Goal: Contribute content: Add original content to the website for others to see

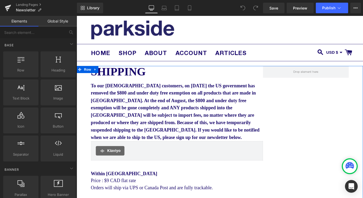
click at [133, 81] on strong "Shipping" at bounding box center [124, 78] width 62 height 14
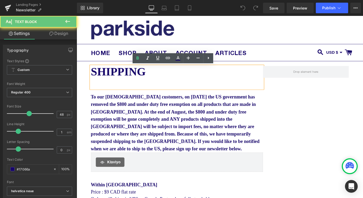
click at [133, 81] on strong "Shipping" at bounding box center [124, 78] width 62 height 14
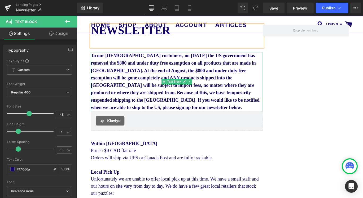
scroll to position [48, 0]
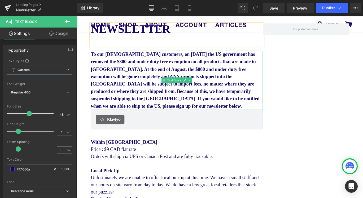
click at [143, 88] on p "To our US customers, on May 2, 2025 the US government has removed the $800 and …" at bounding box center [189, 88] width 193 height 66
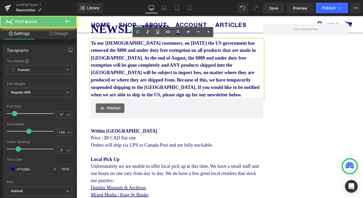
click at [143, 88] on span "To our US customers, on May 2, 2025 the US government has removed the $800 and …" at bounding box center [187, 76] width 189 height 64
click at [142, 76] on p "To our US customers, on May 2, 2025 the US government has removed the $800 and …" at bounding box center [189, 75] width 193 height 66
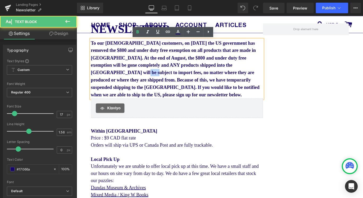
click at [142, 76] on p "To our US customers, on May 2, 2025 the US government has removed the $800 and …" at bounding box center [189, 75] width 193 height 66
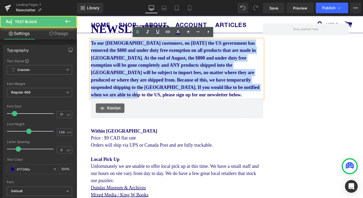
click at [142, 76] on p "To our US customers, on May 2, 2025 the US government has removed the $800 and …" at bounding box center [189, 75] width 193 height 66
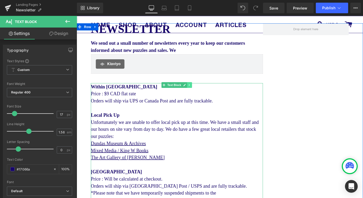
click at [202, 94] on icon at bounding box center [203, 93] width 3 height 3
click at [206, 94] on icon at bounding box center [206, 93] width 3 height 3
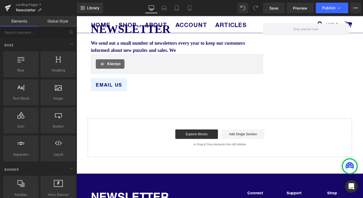
scroll to position [41, 0]
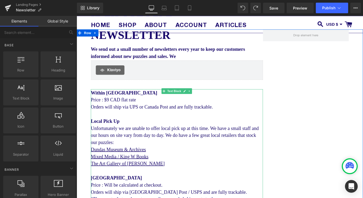
click at [170, 132] on div "Local Pick Up" at bounding box center [189, 134] width 193 height 8
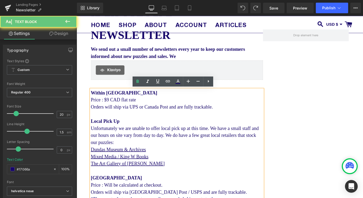
click at [170, 132] on div "Local Pick Up" at bounding box center [189, 134] width 193 height 8
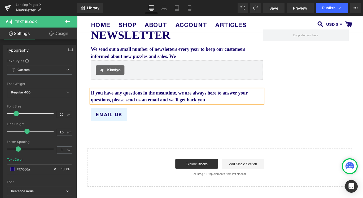
drag, startPoint x: 260, startPoint y: 111, endPoint x: 202, endPoint y: 100, distance: 59.0
click at [202, 100] on div "If you have any questions in the meantime, we are always here to answer your qu…" at bounding box center [189, 106] width 193 height 16
drag, startPoint x: 175, startPoint y: 112, endPoint x: 262, endPoint y: 102, distance: 88.1
click at [262, 102] on div "If you have any questions in the meantime, please send us an email and we'll be…" at bounding box center [189, 106] width 193 height 16
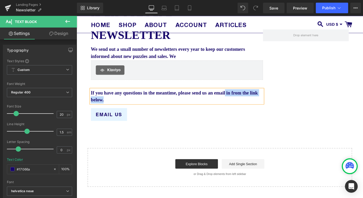
drag, startPoint x: 141, startPoint y: 110, endPoint x: 263, endPoint y: 103, distance: 122.2
click at [263, 103] on div "If you have any questions in the meantime, please send us an email in from the …" at bounding box center [189, 106] width 193 height 16
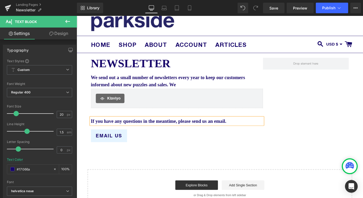
scroll to position [0, 0]
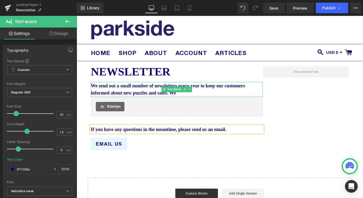
click at [236, 102] on p "We send out a small number of newsletters every year to keep our customers info…" at bounding box center [189, 98] width 193 height 17
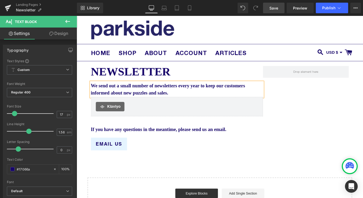
click at [279, 7] on link "Save" at bounding box center [273, 8] width 21 height 11
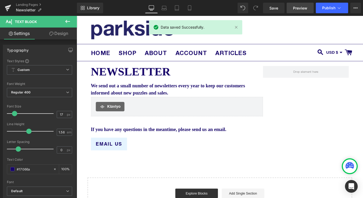
click at [300, 10] on span "Preview" at bounding box center [300, 8] width 14 height 6
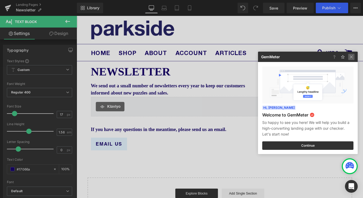
click at [352, 58] on img at bounding box center [351, 57] width 6 height 6
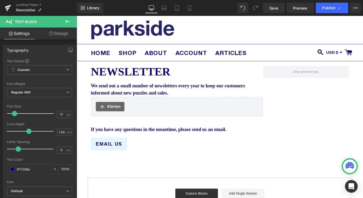
click at [114, 159] on span "Button" at bounding box center [113, 160] width 12 height 6
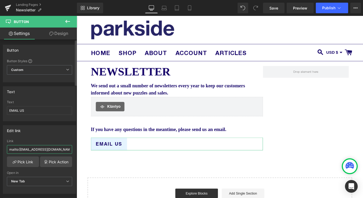
click at [55, 149] on input "mailto:hello@parksidepuzzles.com?subject=Shipping Inquiry" at bounding box center [39, 149] width 65 height 9
click at [24, 160] on link "Pick Link" at bounding box center [23, 162] width 32 height 11
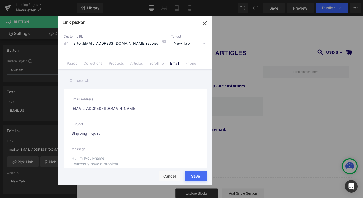
click at [118, 131] on input "Shipping Inquiry" at bounding box center [135, 133] width 127 height 11
click at [118, 132] on input "Shipping Inquiry" at bounding box center [135, 133] width 127 height 11
type input "mailto:hello@parksidepuzzles.com"
click at [195, 175] on div "Rendering Content" at bounding box center [181, 178] width 33 height 6
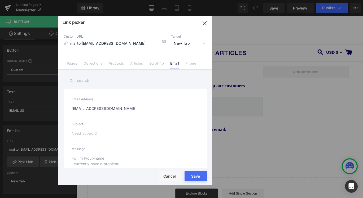
click at [197, 175] on div "Rendering Content" at bounding box center [181, 178] width 33 height 6
click at [174, 129] on input "text" at bounding box center [135, 133] width 127 height 11
click at [200, 179] on button "Save" at bounding box center [196, 176] width 22 height 11
type input "mailto:hello@parksidepuzzles.com"
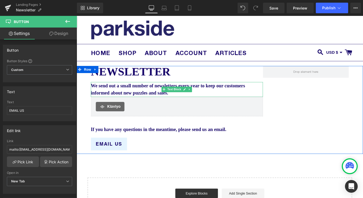
click at [231, 100] on p "We send out a small number of newsletters every year to keep our customers info…" at bounding box center [189, 98] width 193 height 17
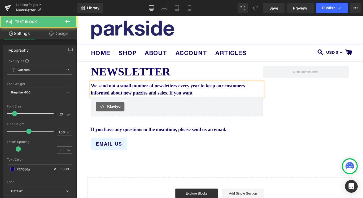
click at [209, 95] on span "We send out a small number of newsletters every year to keep our customers info…" at bounding box center [179, 98] width 173 height 14
click at [252, 104] on p "We send out a small number of newsletters each year to keep our customers infor…" at bounding box center [189, 98] width 193 height 17
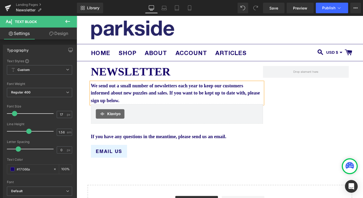
click at [121, 111] on span "We send out a small number of newsletters each year to keep our customers infor…" at bounding box center [188, 102] width 190 height 23
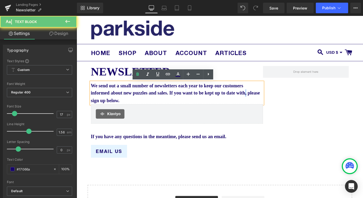
click at [121, 111] on span "We send out a small number of newsletters each year to keep our customers infor…" at bounding box center [188, 102] width 190 height 23
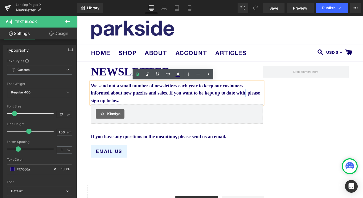
click at [123, 111] on span "We send out a small number of newsletters each year to keep our customers infor…" at bounding box center [188, 102] width 190 height 23
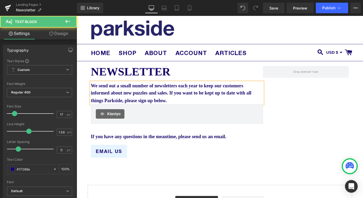
click at [151, 112] on span "We send out a small number of newsletters each year to keep our customers infor…" at bounding box center [183, 102] width 180 height 23
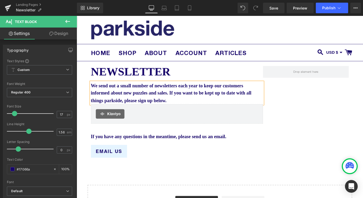
click at [233, 101] on span "We send out a small number of newsletters each year to keep our customers infor…" at bounding box center [183, 102] width 180 height 23
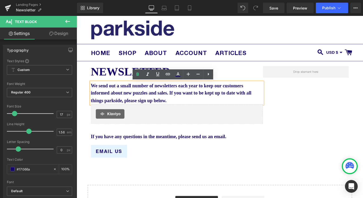
click at [302, 113] on div "NEWSLETTER Text Block We send out a small number of newsletters each year to ke…" at bounding box center [237, 125] width 321 height 107
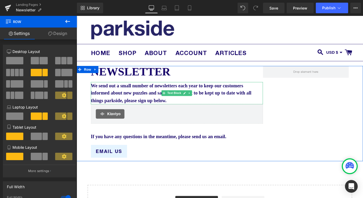
click at [229, 113] on p "We send out a small number of newsletters each year to keep our customers infor…" at bounding box center [189, 102] width 193 height 25
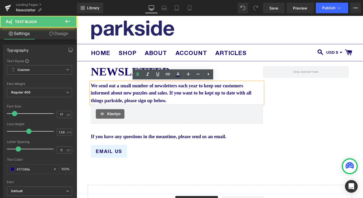
click at [211, 108] on span "We send out a small number of newsletters each year to keep our customers infor…" at bounding box center [183, 102] width 180 height 23
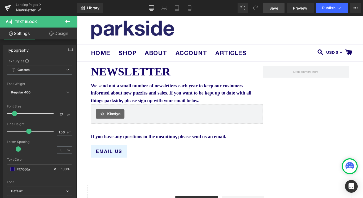
click at [273, 9] on span "Save" at bounding box center [274, 8] width 9 height 6
click at [331, 10] on button "Publish" at bounding box center [332, 8] width 32 height 11
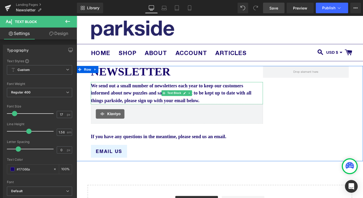
click at [220, 104] on span "We send out a small number of newsletters each year to keep our customers infor…" at bounding box center [183, 102] width 180 height 23
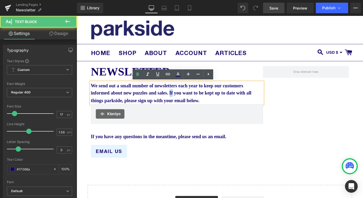
click at [220, 104] on span "We send out a small number of newsletters each year to keep our customers infor…" at bounding box center [183, 102] width 180 height 23
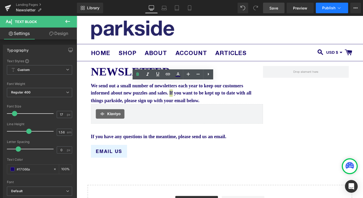
click at [326, 10] on span "Publish" at bounding box center [328, 8] width 13 height 4
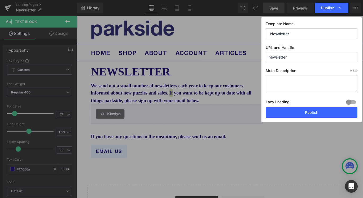
click at [289, 79] on textarea at bounding box center [312, 84] width 92 height 18
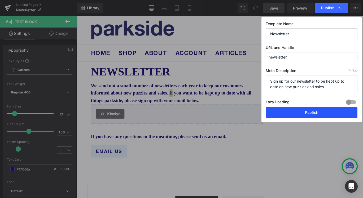
type textarea "Sign up for our newsletter to be kept up to date on new puzzles and sales."
click at [317, 116] on button "Publish" at bounding box center [312, 112] width 92 height 11
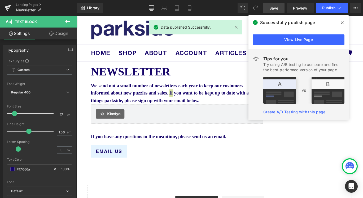
click at [343, 22] on icon at bounding box center [342, 23] width 3 height 4
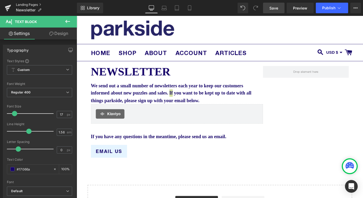
click at [29, 4] on link "Landing Pages" at bounding box center [46, 5] width 61 height 4
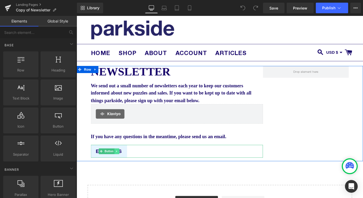
click at [121, 168] on icon at bounding box center [121, 168] width 1 height 2
click at [126, 167] on icon at bounding box center [124, 167] width 3 height 3
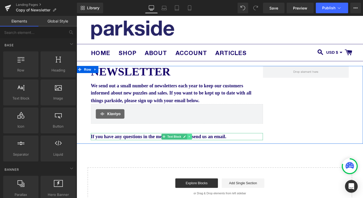
click at [204, 153] on icon at bounding box center [203, 151] width 3 height 3
click at [206, 151] on icon at bounding box center [206, 151] width 3 height 3
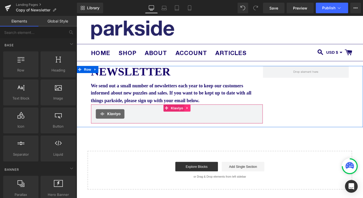
click at [202, 119] on icon at bounding box center [201, 119] width 4 height 4
click at [204, 119] on icon at bounding box center [204, 119] width 4 height 4
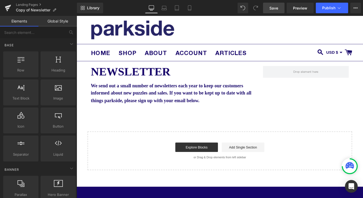
click at [274, 7] on span "Save" at bounding box center [274, 8] width 9 height 6
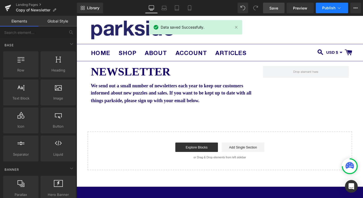
click at [328, 6] on span "Publish" at bounding box center [328, 8] width 13 height 4
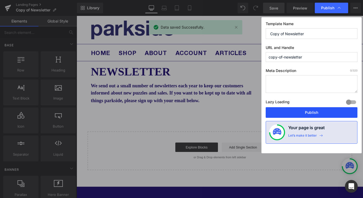
click at [314, 114] on button "Publish" at bounding box center [312, 112] width 92 height 11
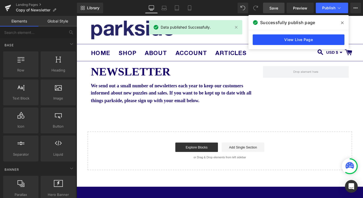
click at [283, 38] on link "View Live Page" at bounding box center [299, 39] width 92 height 11
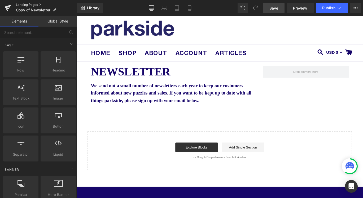
click at [21, 7] on link "Landing Pages" at bounding box center [46, 5] width 61 height 4
